Goal: Information Seeking & Learning: Learn about a topic

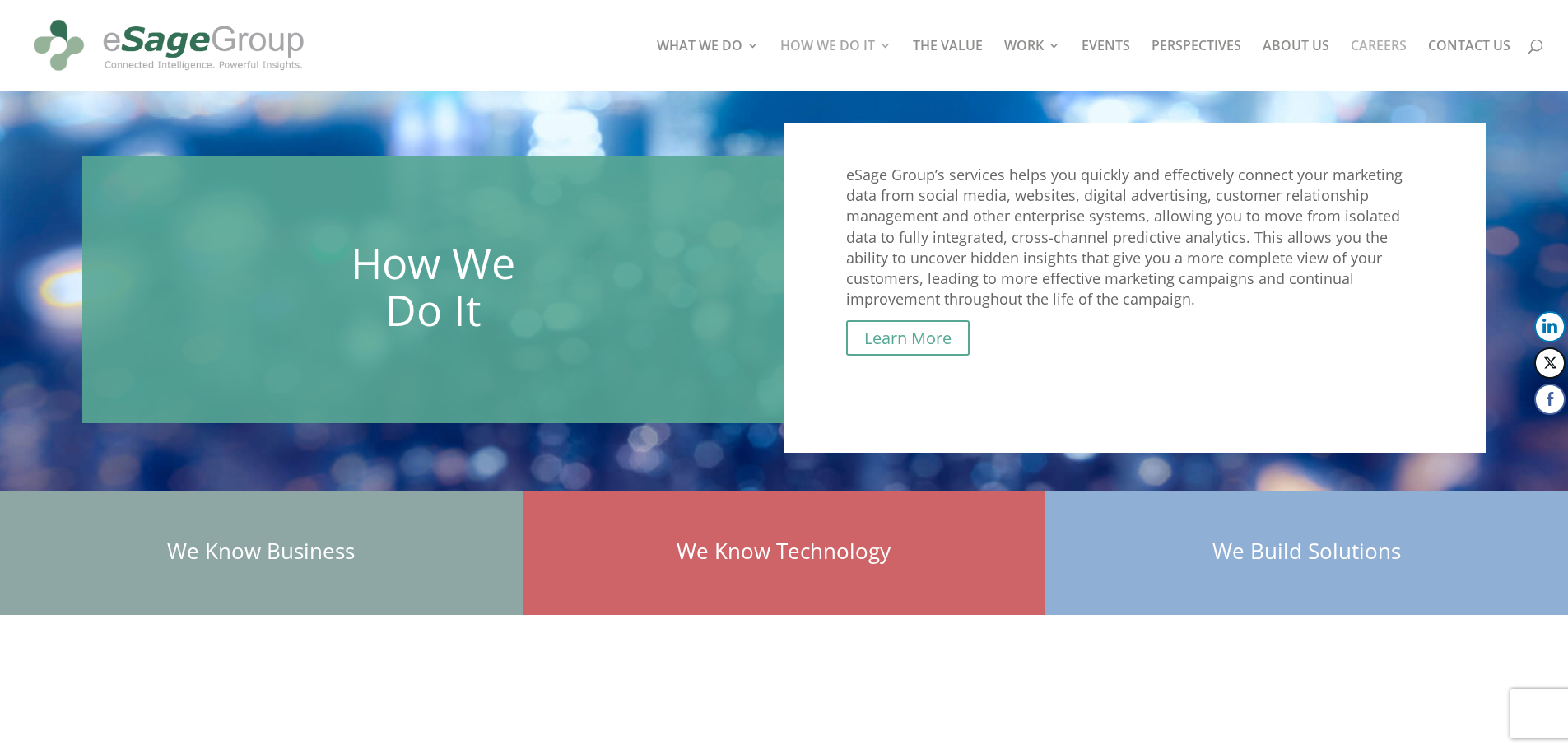
click at [1361, 43] on link "CAREERS" at bounding box center [1379, 64] width 56 height 51
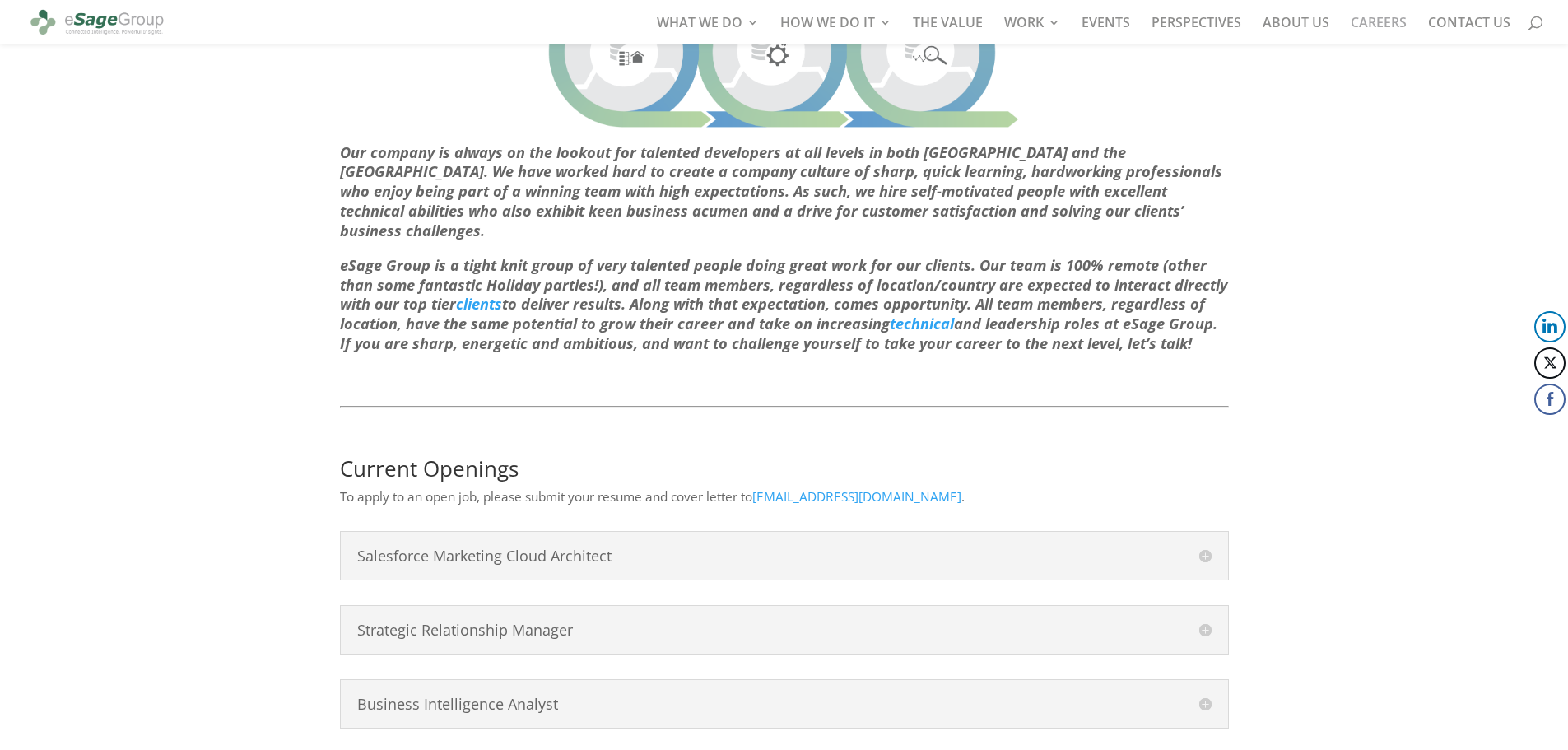
scroll to position [563, 0]
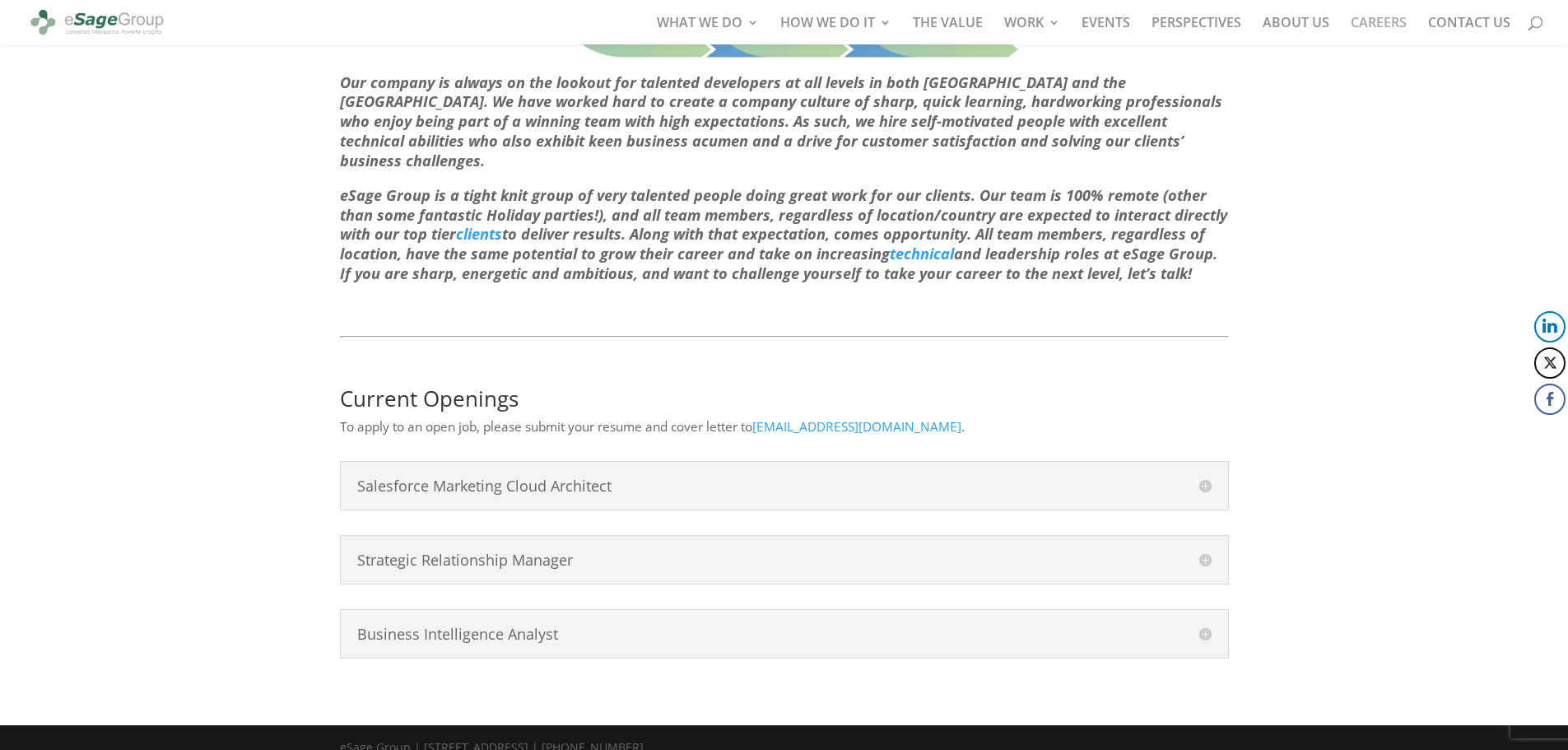
click at [655, 553] on h4 "Strategic Relationship Manager" at bounding box center [784, 560] width 855 height 15
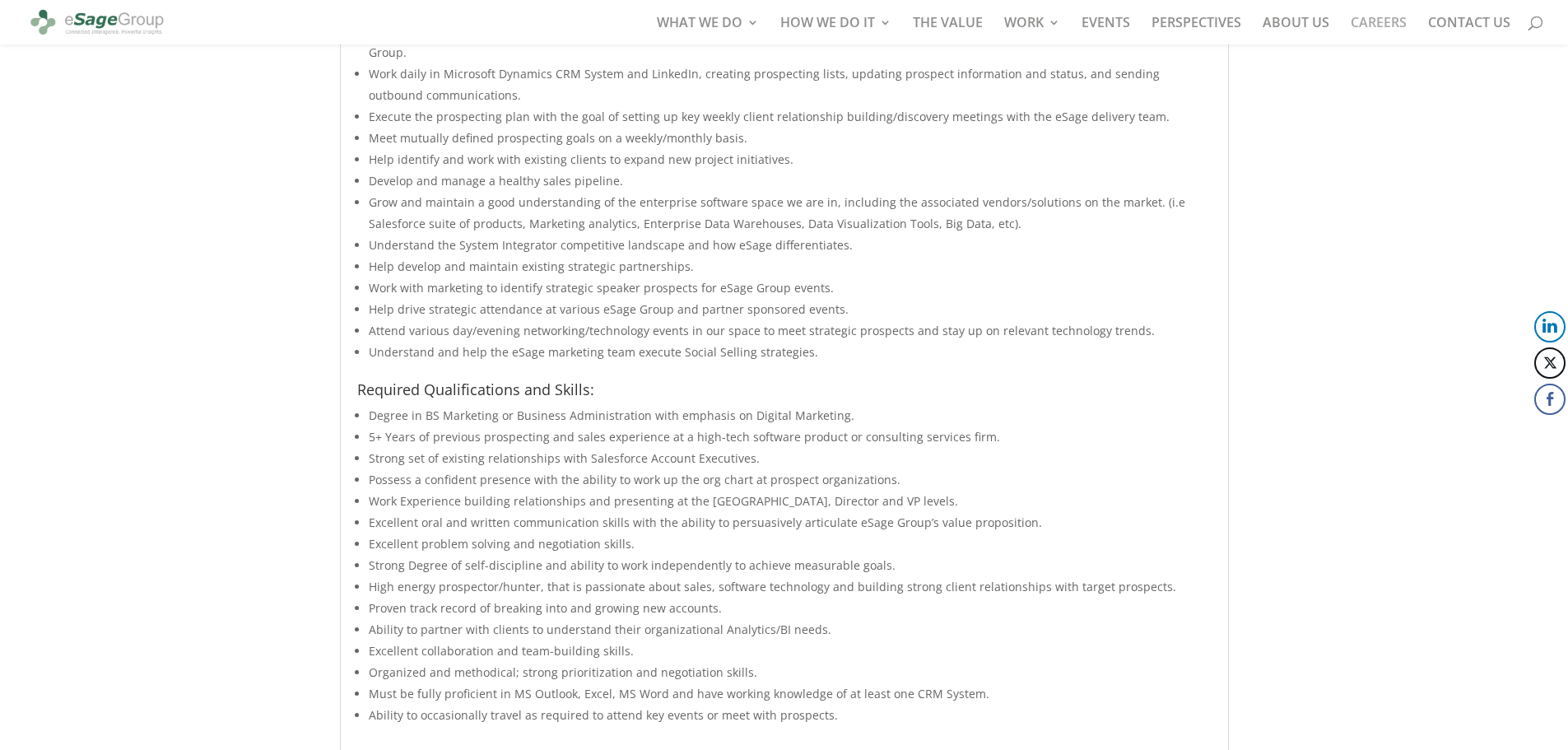
scroll to position [1880, 0]
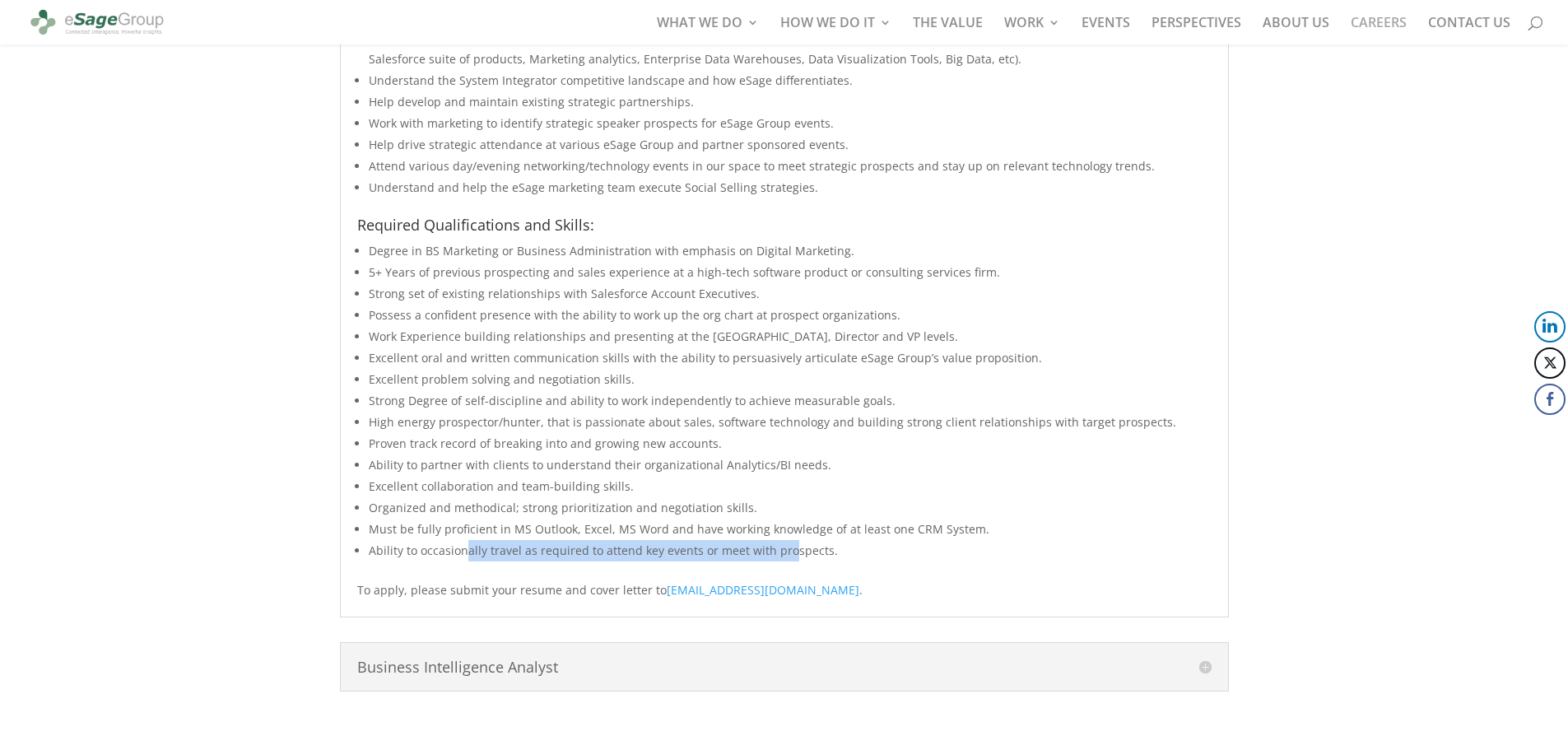
drag, startPoint x: 466, startPoint y: 511, endPoint x: 787, endPoint y: 517, distance: 321.1
click at [787, 540] on li "Ability to occasionally travel as required to attend key events or meet with pr…" at bounding box center [790, 551] width 843 height 21
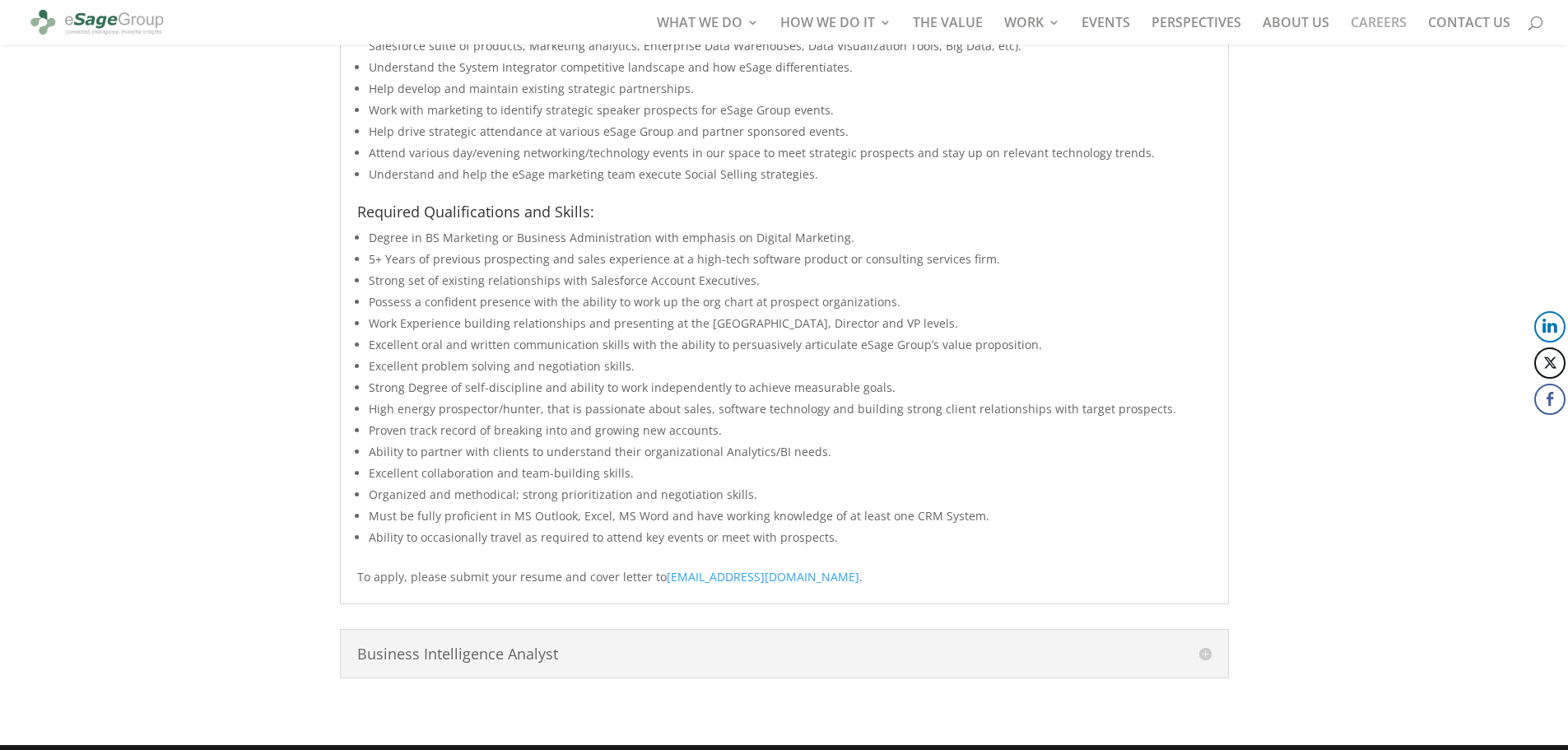
click at [602, 646] on h4 "Business Intelligence Analyst" at bounding box center [784, 654] width 855 height 15
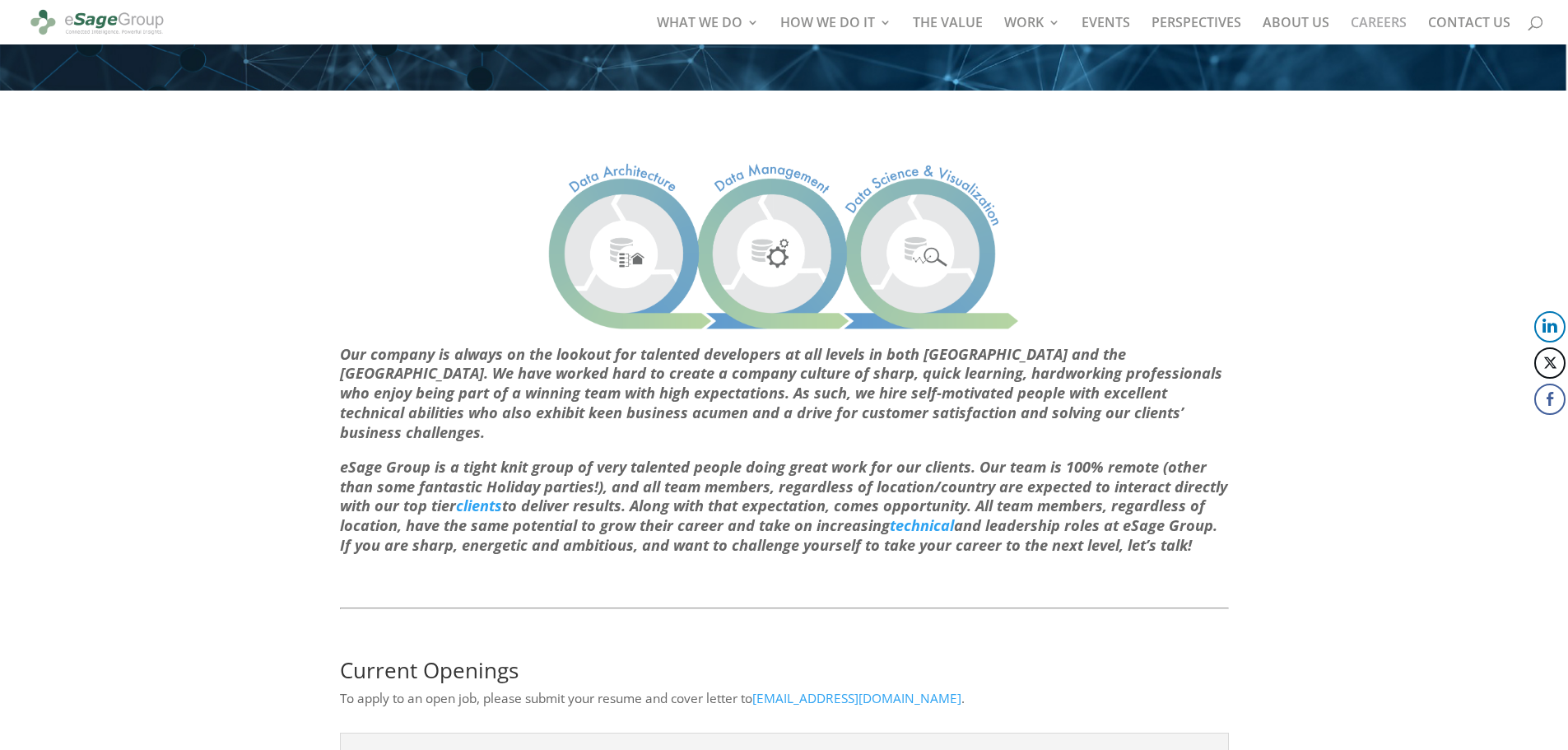
scroll to position [0, 0]
